Goal: Task Accomplishment & Management: Use online tool/utility

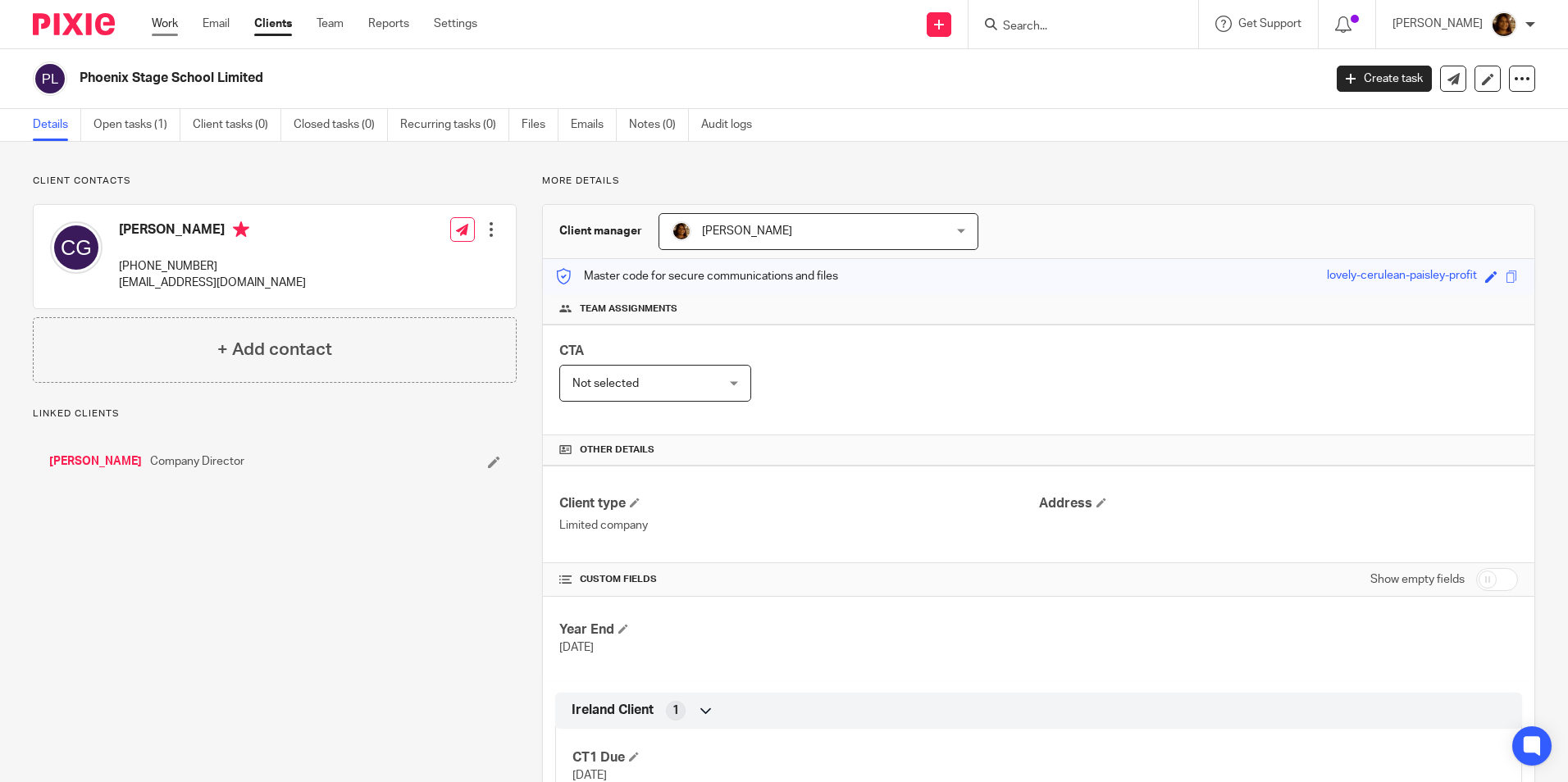
click at [161, 25] on link "Work" at bounding box center [164, 23] width 26 height 17
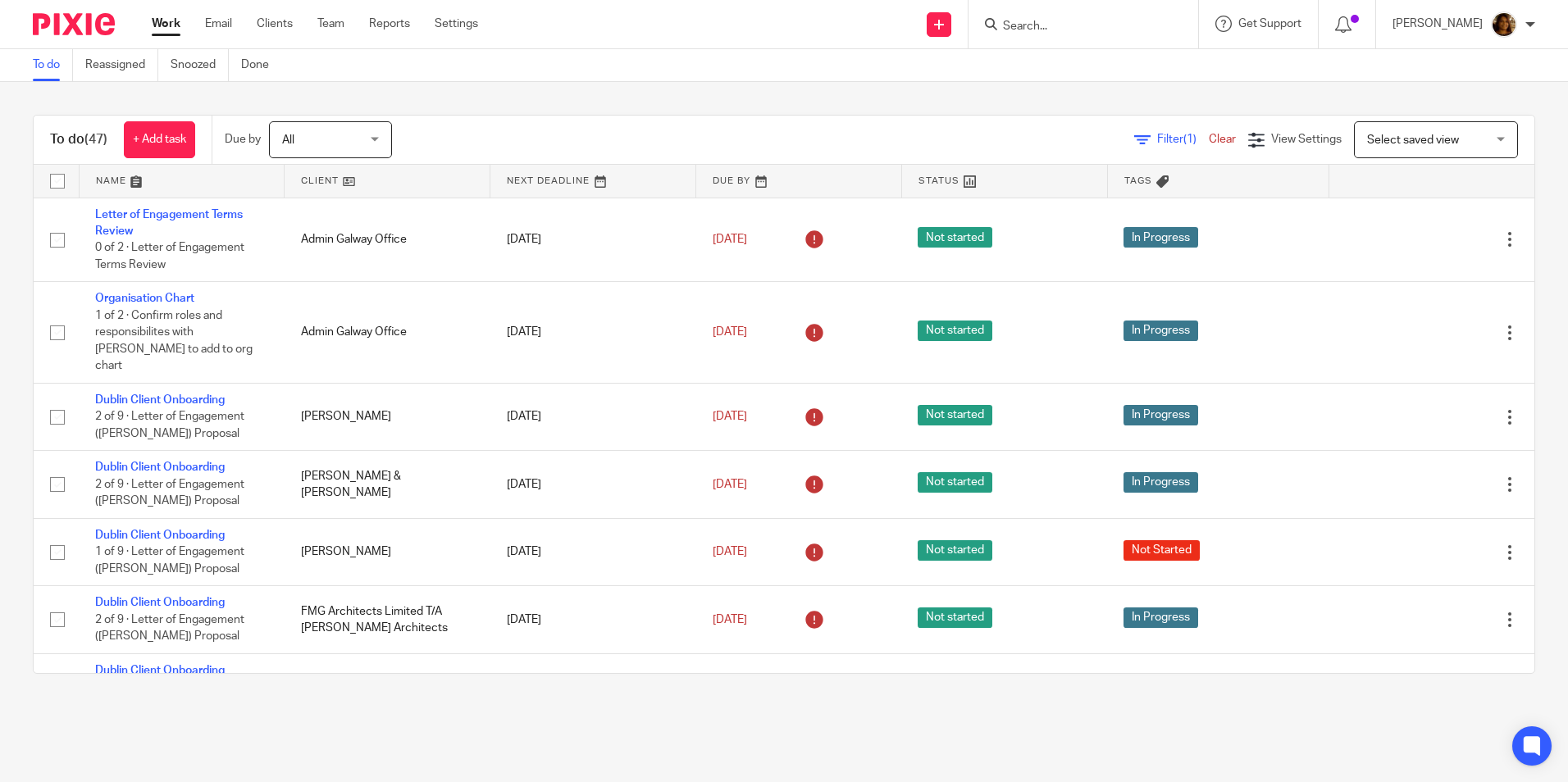
click at [1436, 149] on span "Select saved view" at bounding box center [1426, 139] width 120 height 34
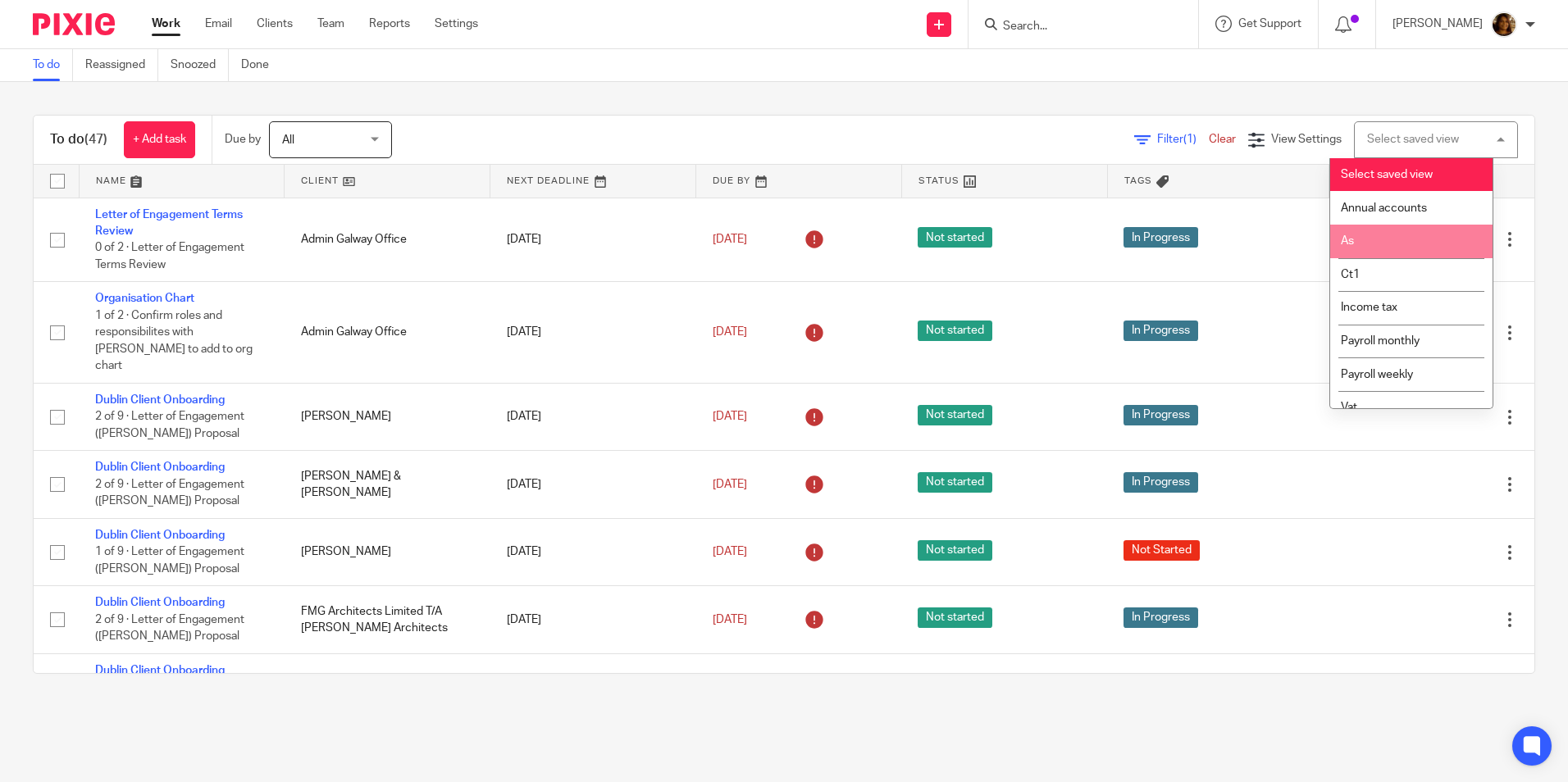
click at [1410, 242] on li "As" at bounding box center [1411, 241] width 162 height 33
